Goal: Navigation & Orientation: Find specific page/section

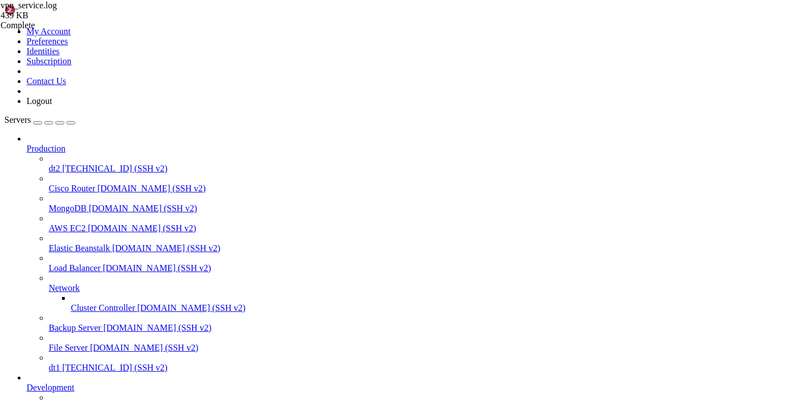
scroll to position [17526, 0]
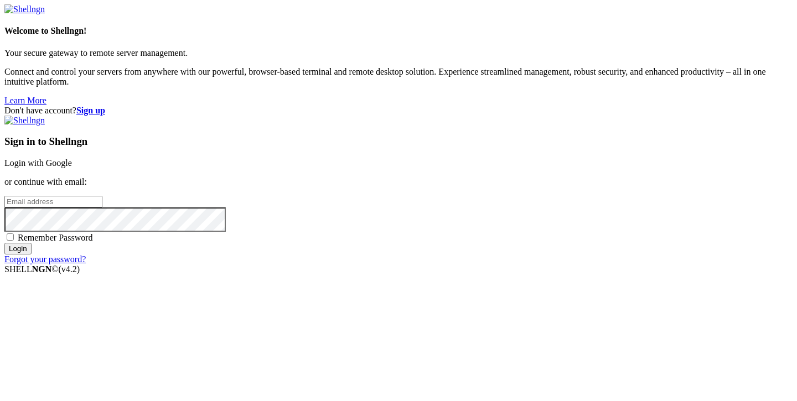
click at [72, 158] on link "Login with Google" at bounding box center [38, 162] width 68 height 9
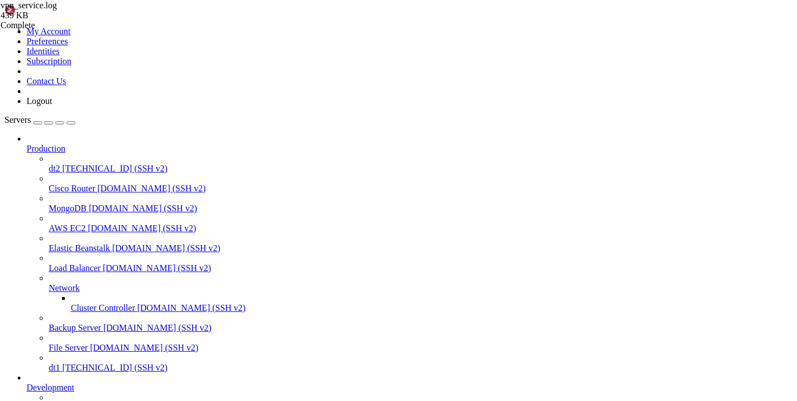
type input "/var/service/vpn-no-yk/templates/auth"
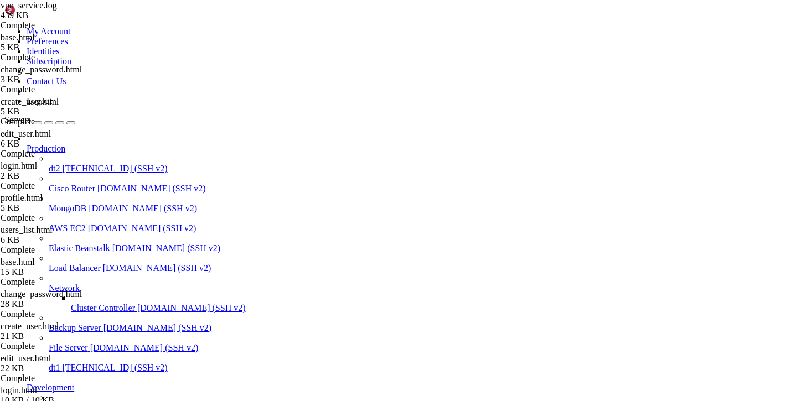
scroll to position [146, 0]
